Goal: Information Seeking & Learning: Learn about a topic

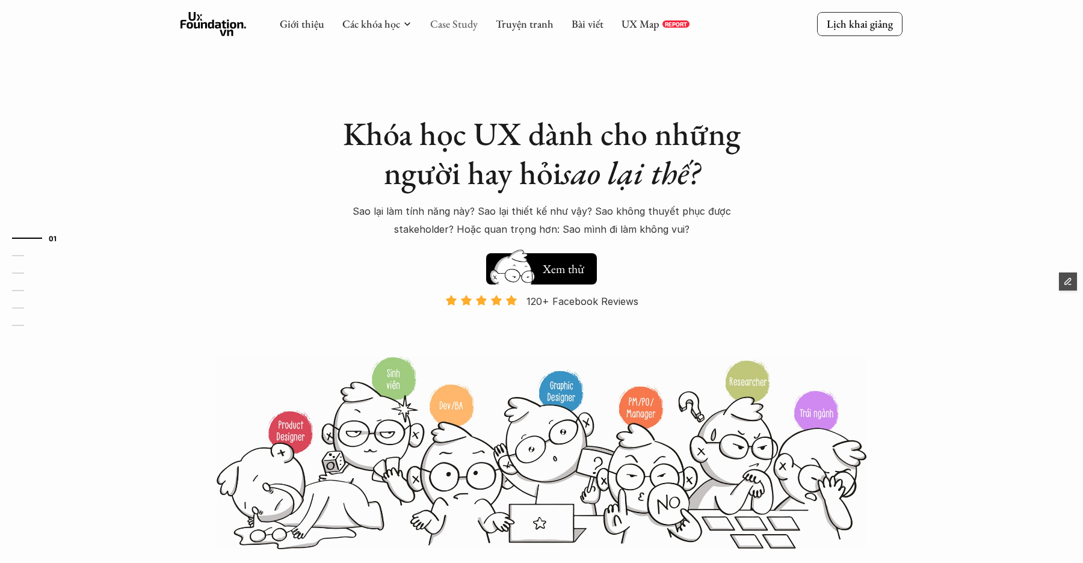
click at [447, 31] on link "Case Study" at bounding box center [454, 24] width 48 height 14
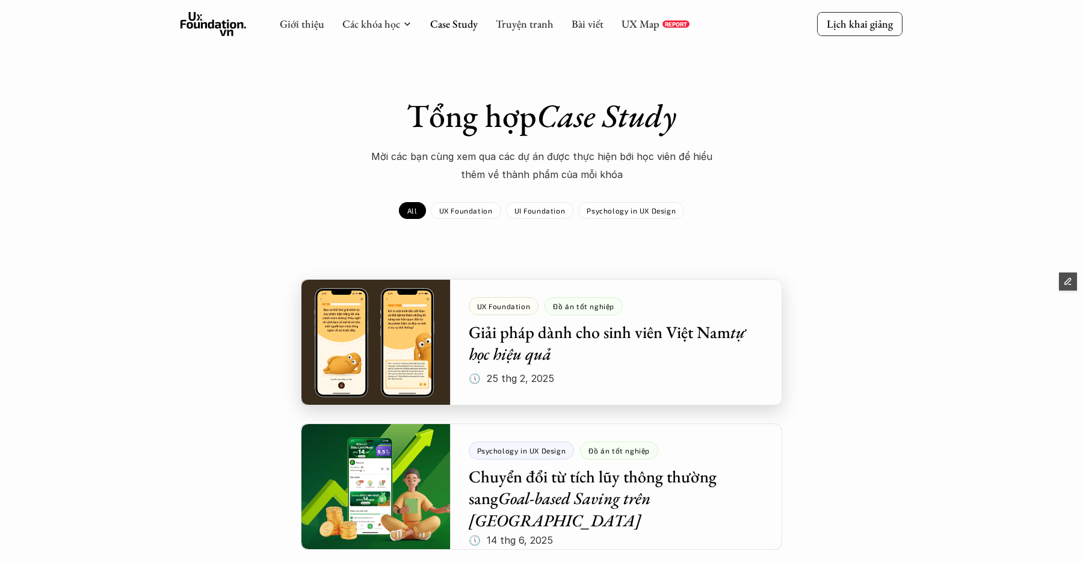
click at [440, 326] on div at bounding box center [541, 342] width 481 height 126
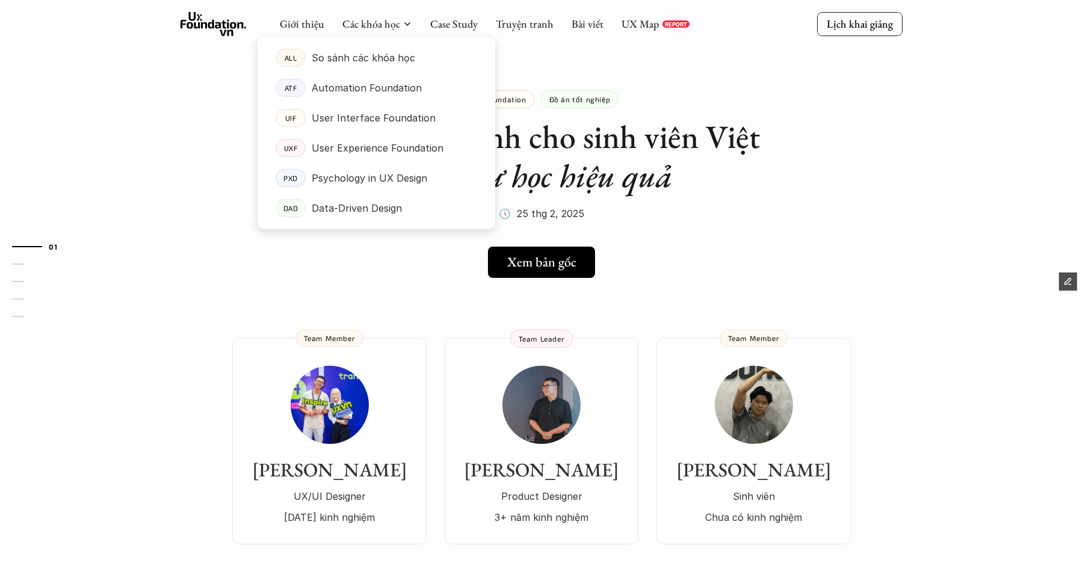
click at [430, 32] on div at bounding box center [376, 123] width 238 height 212
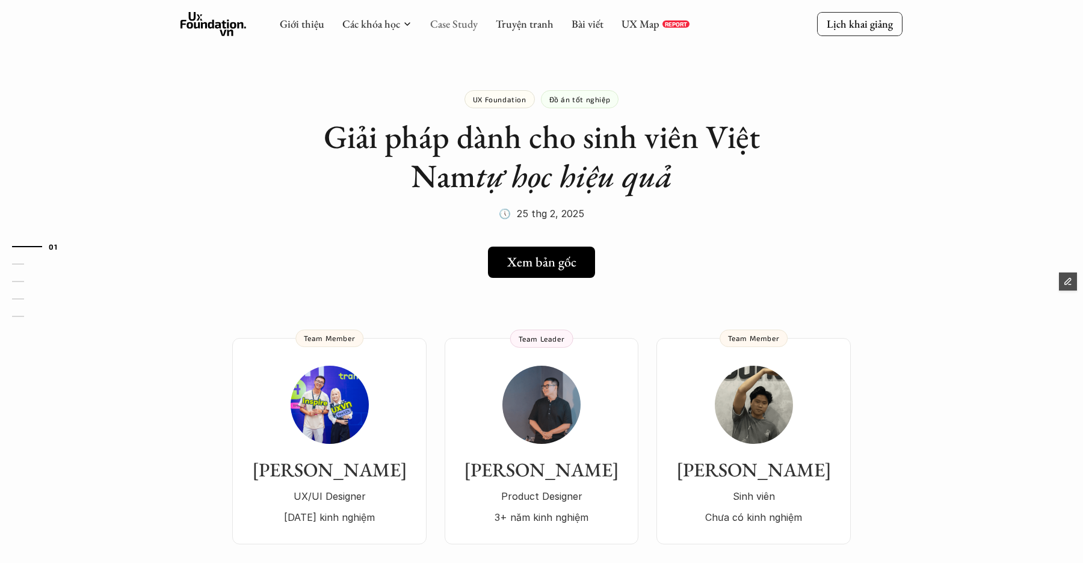
click at [449, 24] on link "Case Study" at bounding box center [454, 24] width 48 height 14
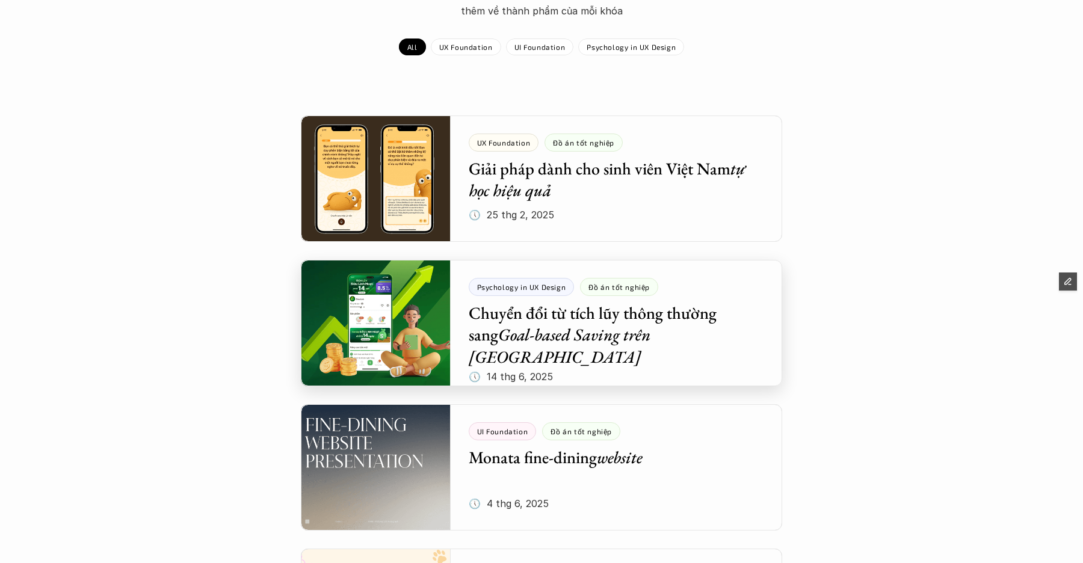
scroll to position [167, 0]
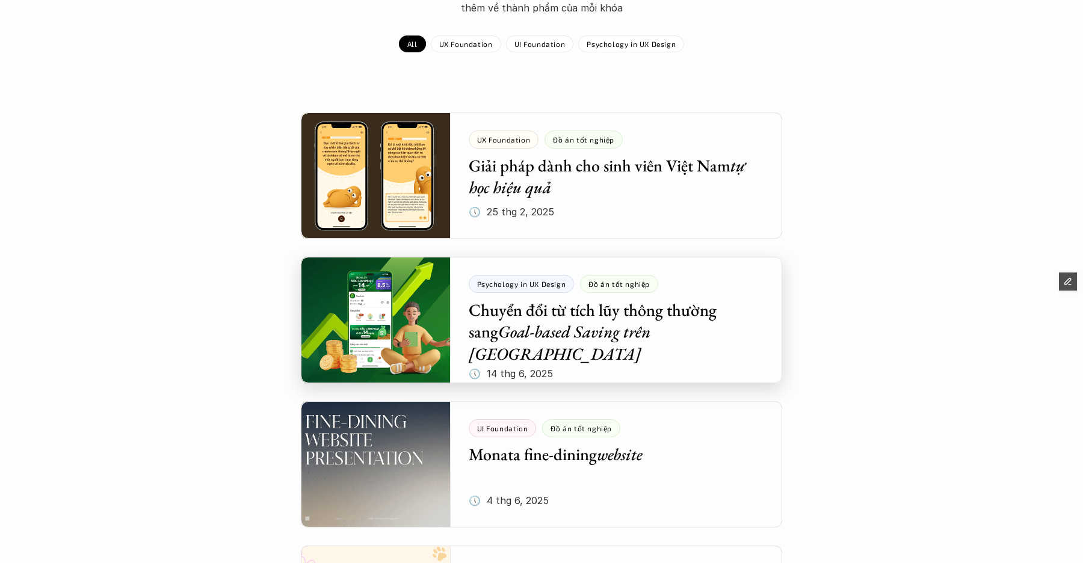
click at [406, 330] on div at bounding box center [541, 320] width 481 height 126
